Goal: Information Seeking & Learning: Learn about a topic

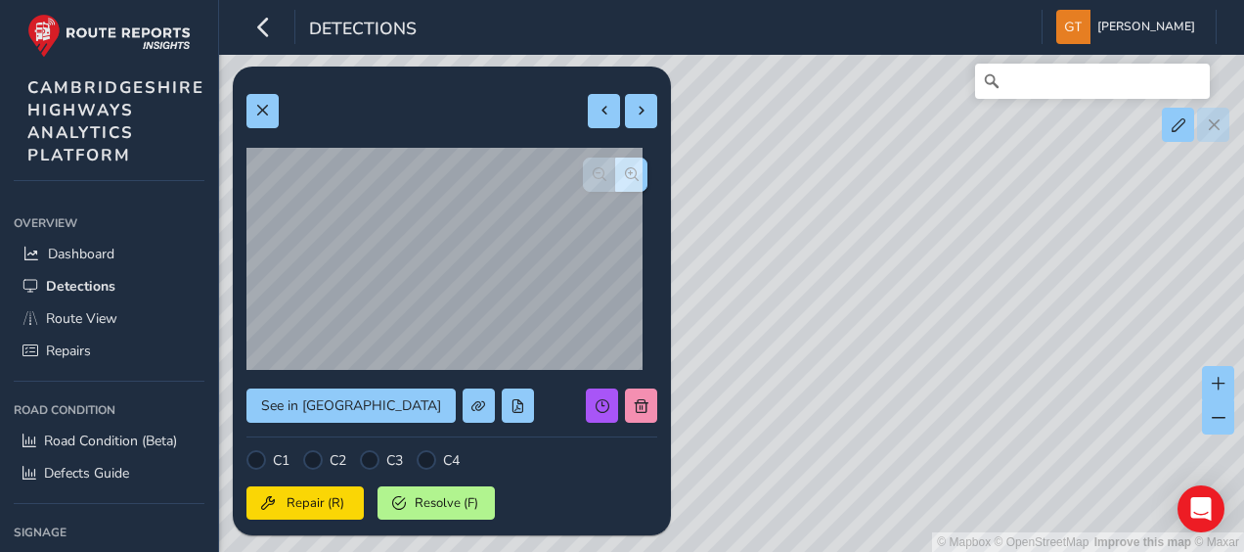
scroll to position [39, 0]
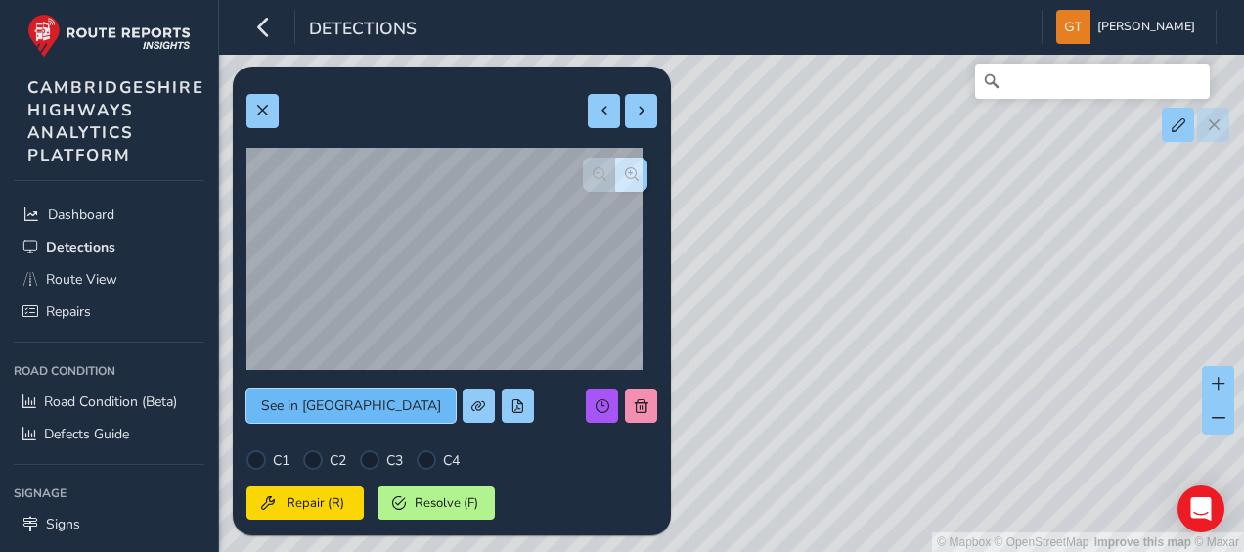
click at [348, 398] on span "See in Route View" at bounding box center [351, 405] width 180 height 19
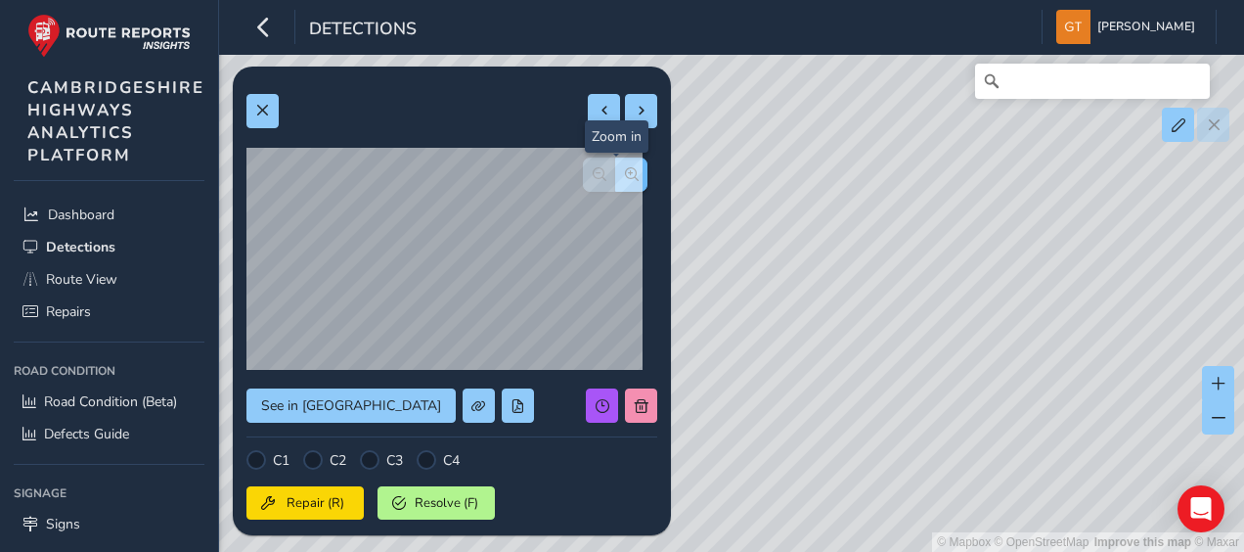
click at [625, 179] on span "button" at bounding box center [632, 174] width 14 height 14
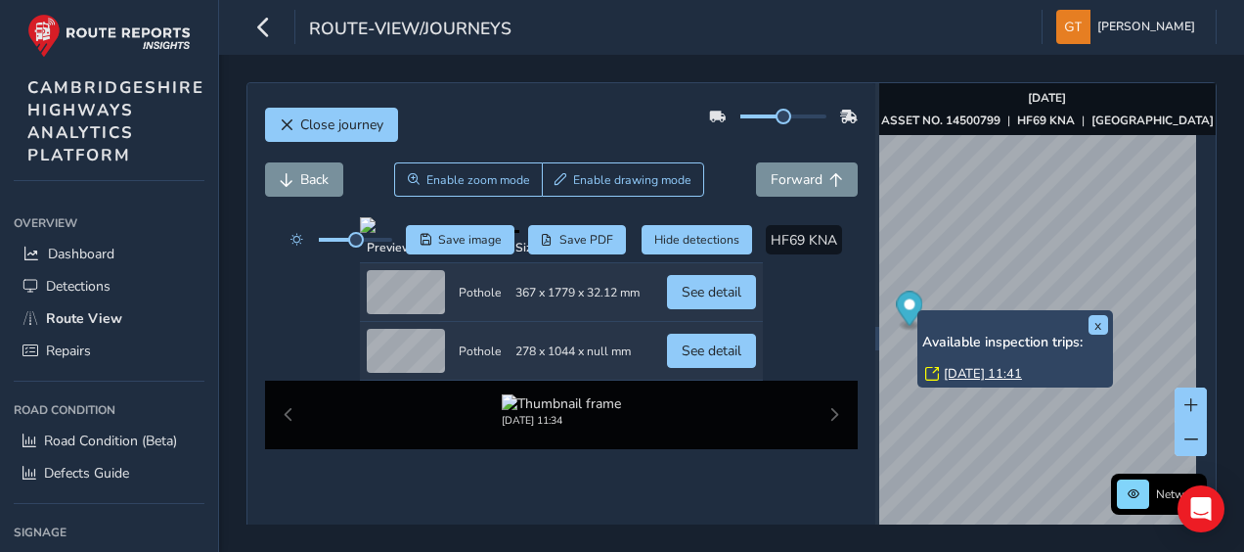
click at [992, 374] on link "[DATE] 11:41" at bounding box center [983, 374] width 78 height 18
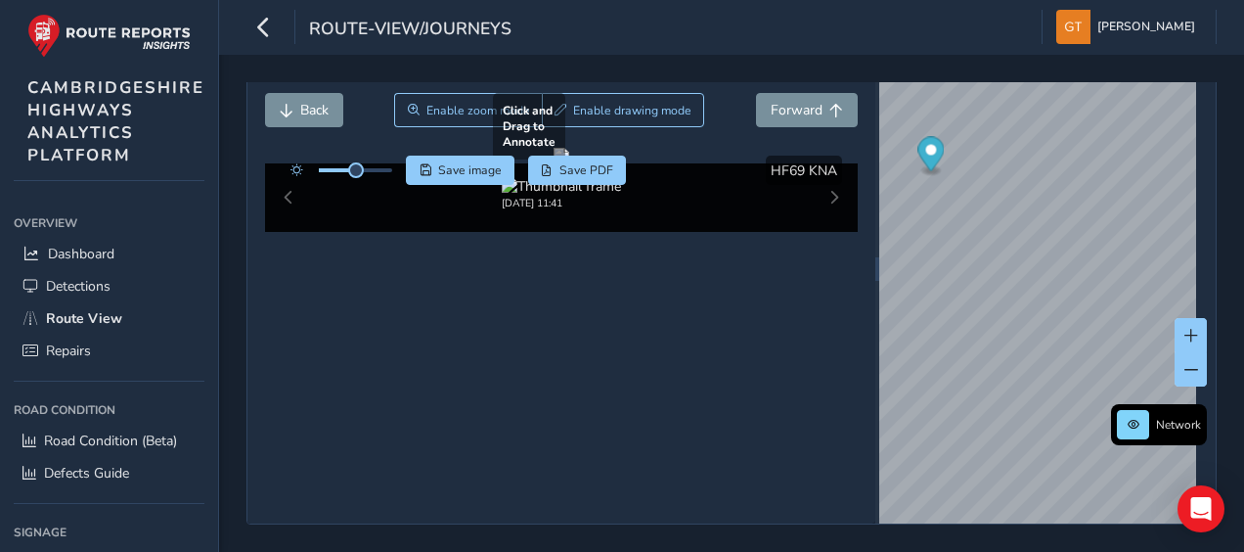
scroll to position [140, 0]
click at [822, 232] on div "[DATE] 11:41" at bounding box center [562, 197] width 594 height 68
click at [821, 232] on div "[DATE] 11:41" at bounding box center [562, 197] width 594 height 68
click at [285, 232] on div "[DATE] 11:41" at bounding box center [562, 197] width 594 height 68
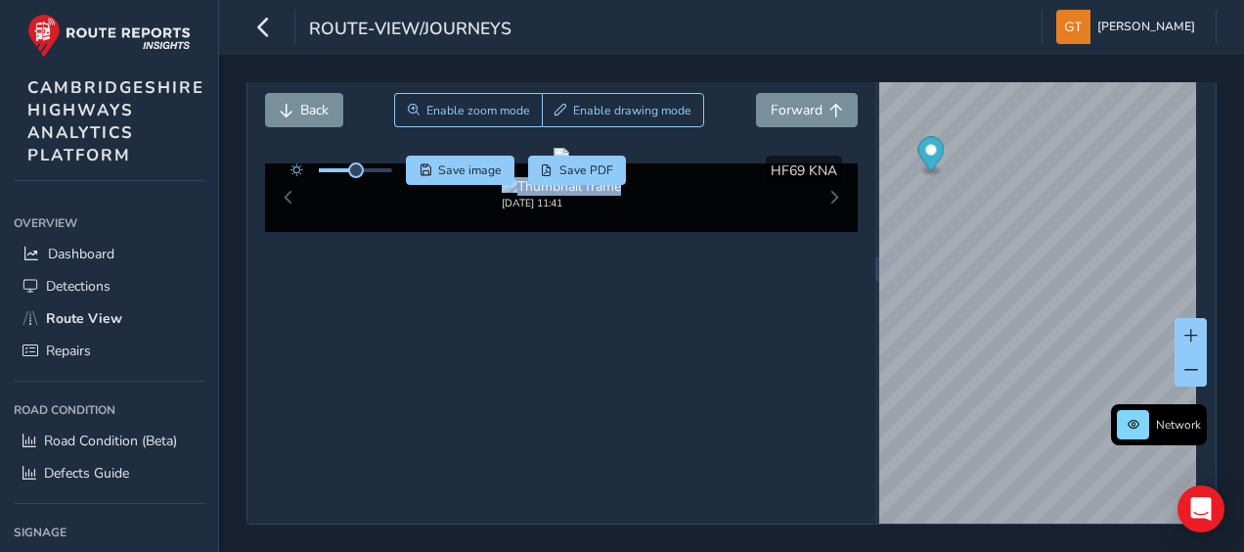
click at [285, 232] on div "[DATE] 11:41" at bounding box center [562, 197] width 594 height 68
click at [286, 232] on div "[DATE] 11:41" at bounding box center [562, 197] width 594 height 68
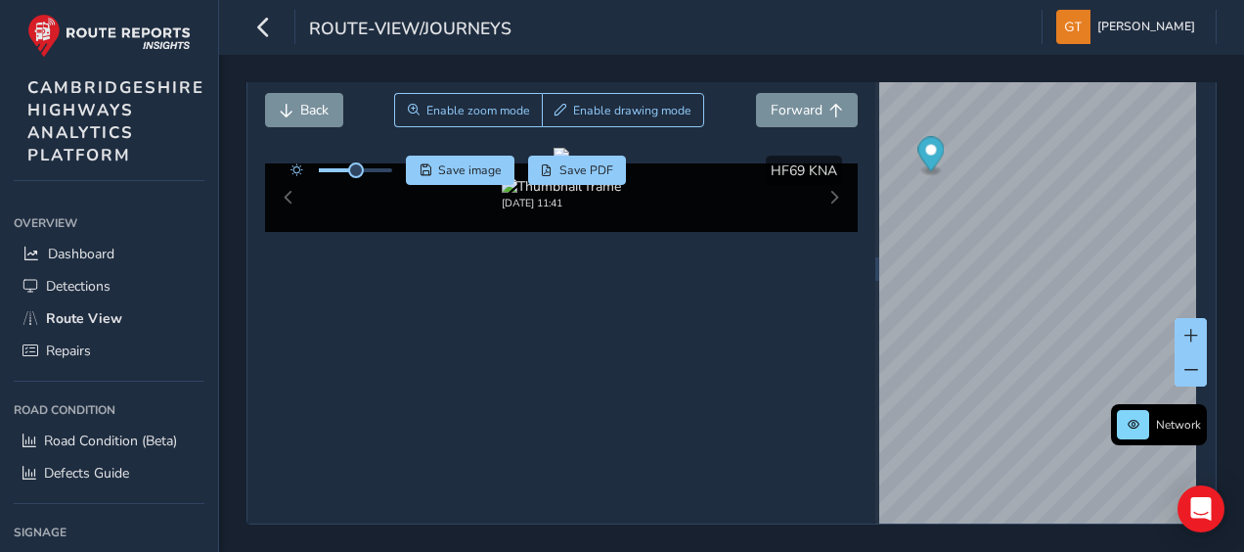
click at [286, 232] on div "[DATE] 11:41" at bounding box center [562, 197] width 594 height 68
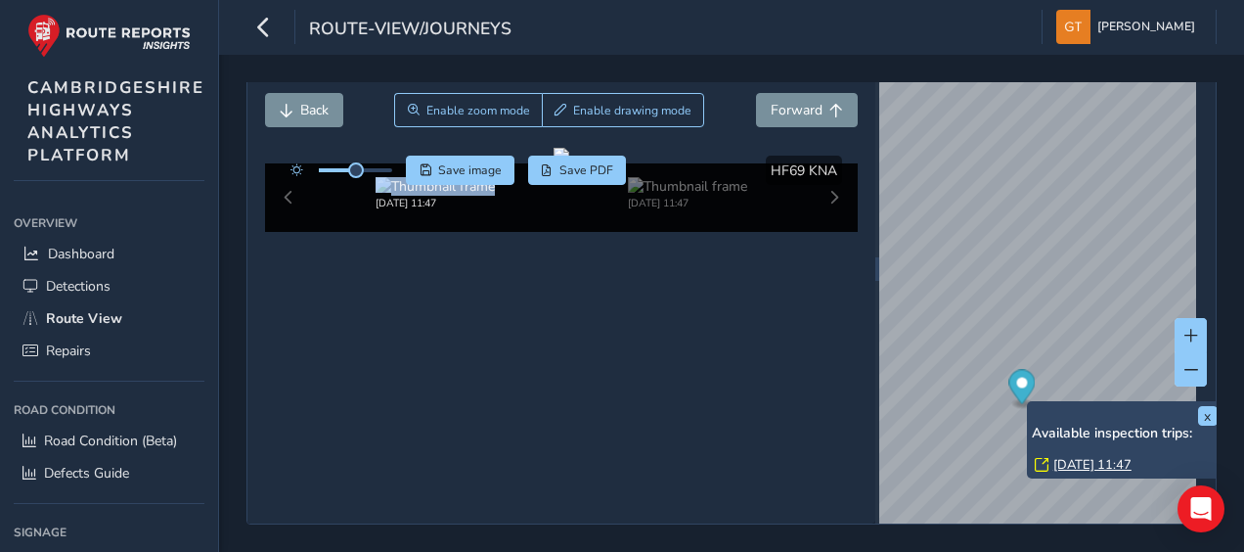
click at [1029, 401] on div "x Available inspection trips: [DATE] 11:47" at bounding box center [1125, 439] width 196 height 77
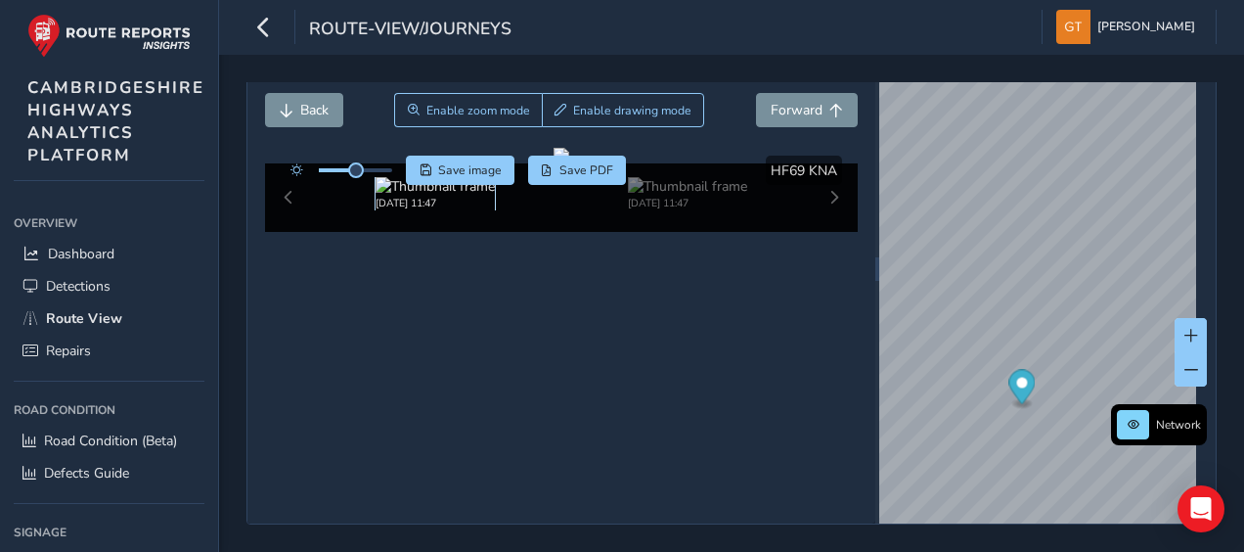
click at [448, 196] on img at bounding box center [435, 186] width 119 height 19
click at [436, 196] on img at bounding box center [435, 186] width 119 height 19
